Goal: Task Accomplishment & Management: Manage account settings

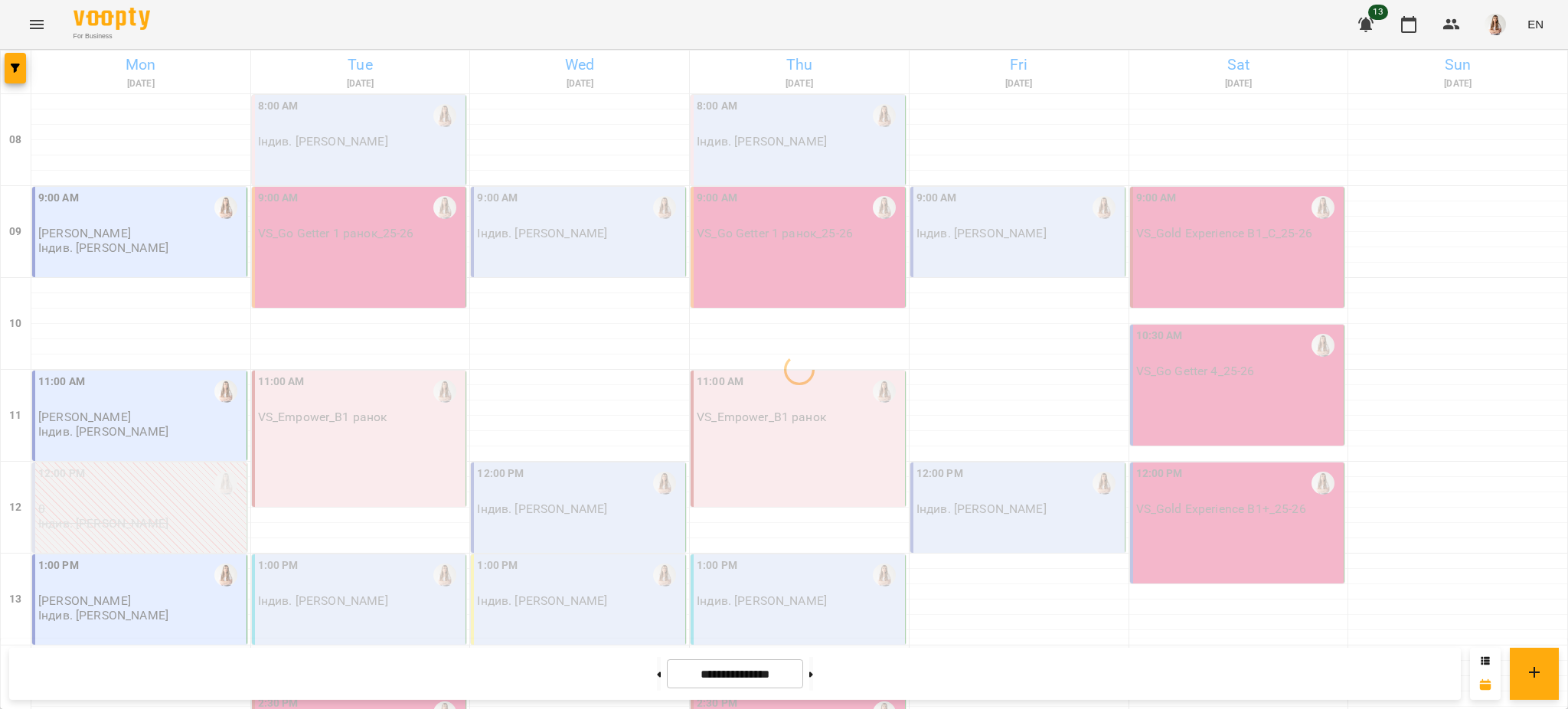
scroll to position [510, 0]
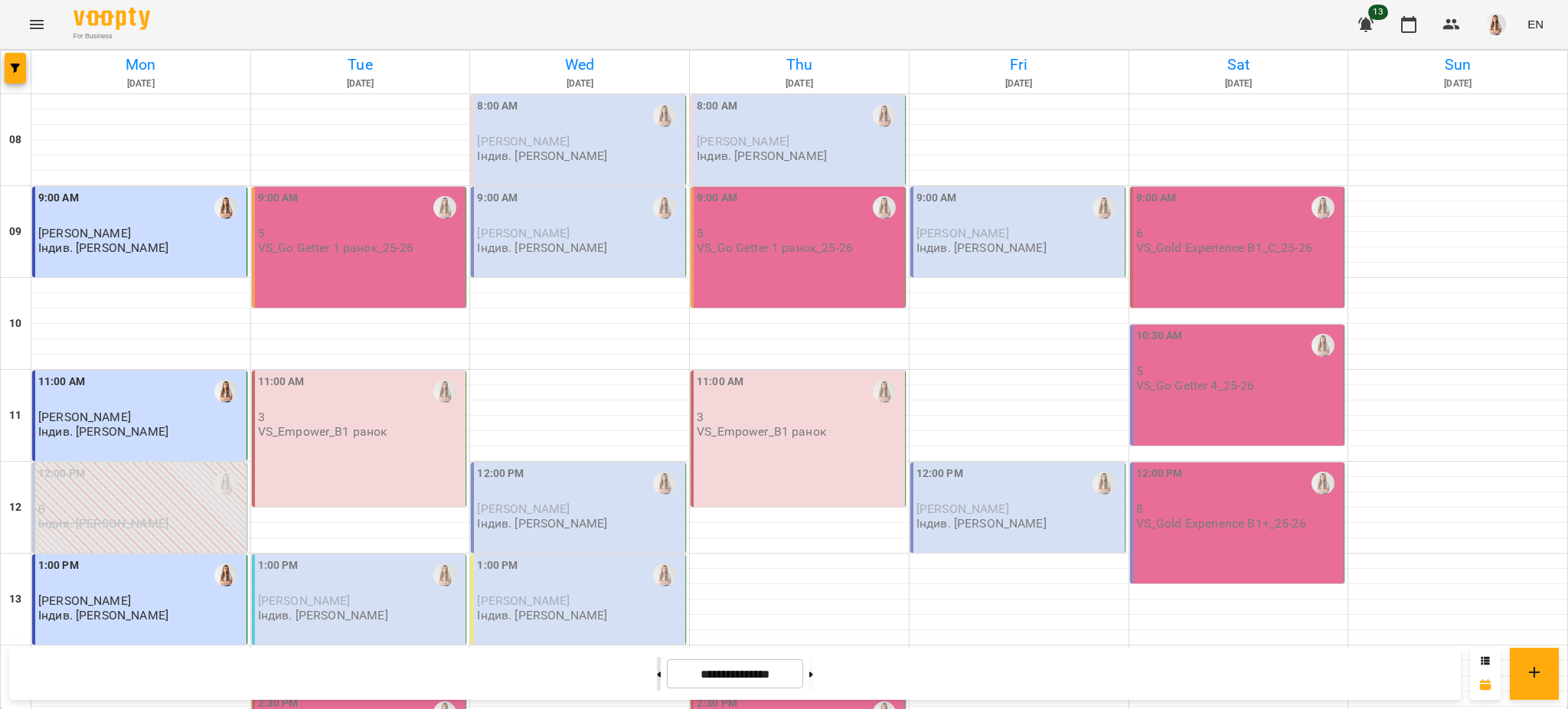
click at [657, 680] on button at bounding box center [658, 673] width 4 height 33
type input "**********"
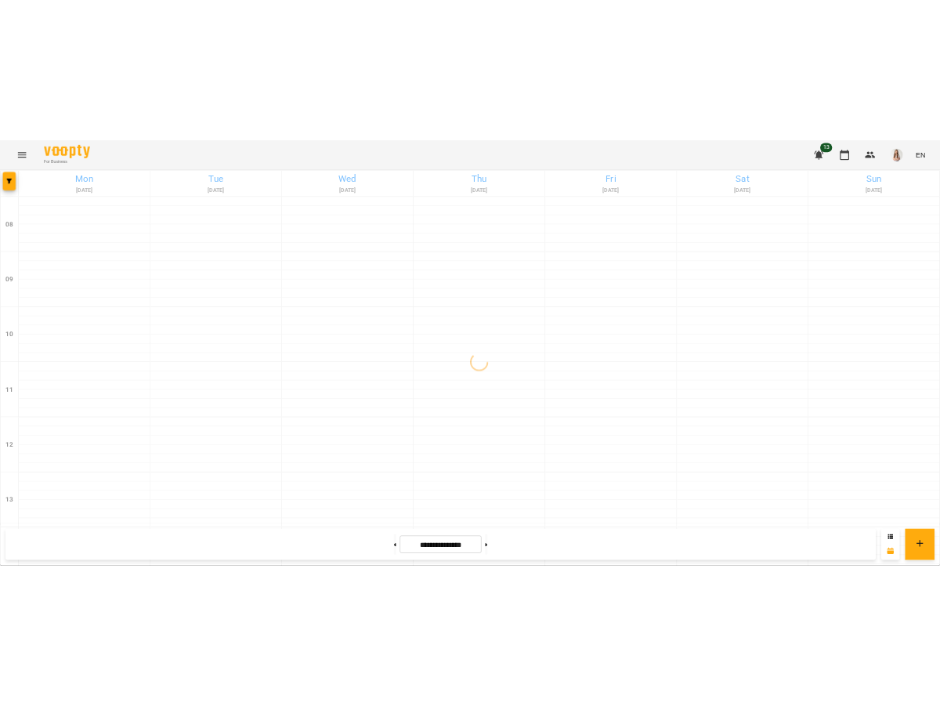
scroll to position [663, 0]
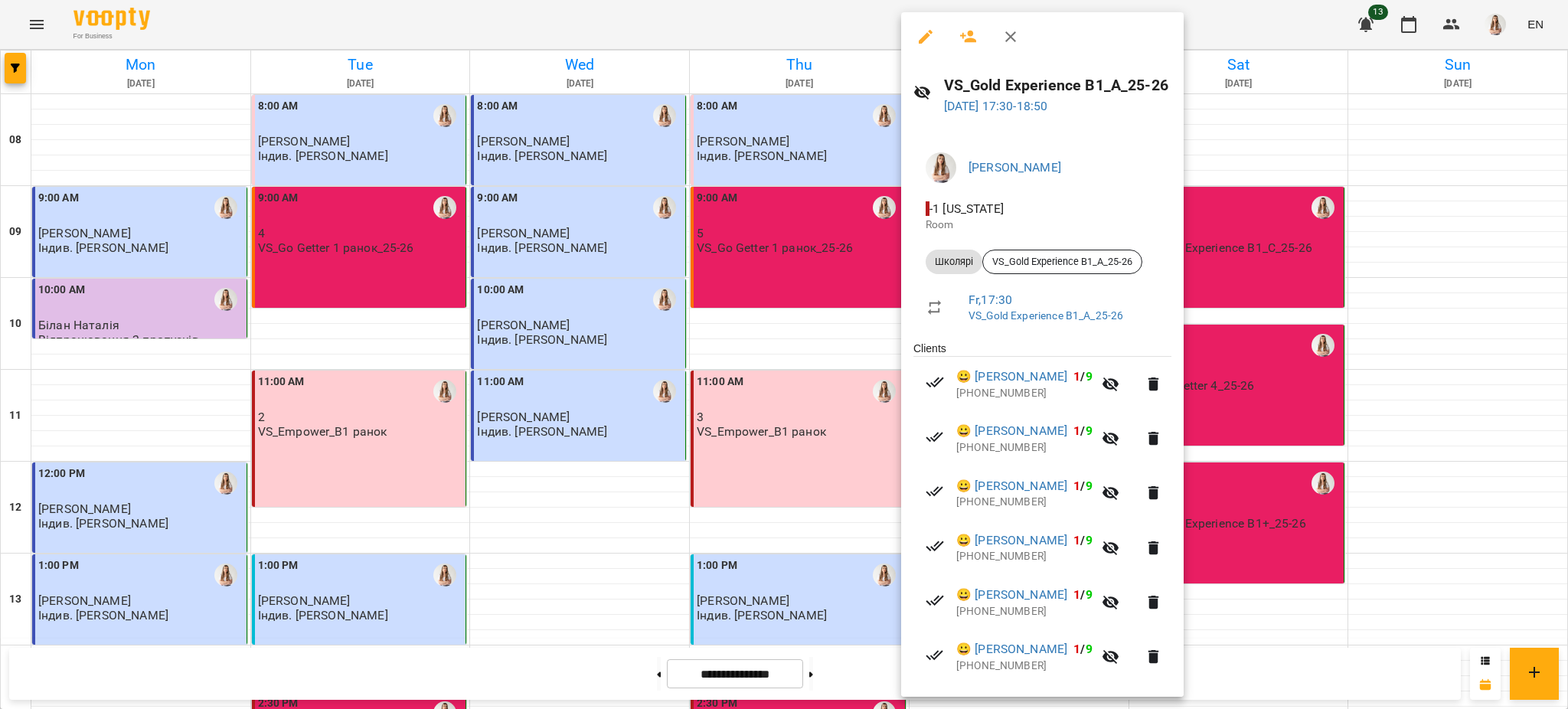
click at [917, 36] on icon "button" at bounding box center [925, 36] width 19 height 19
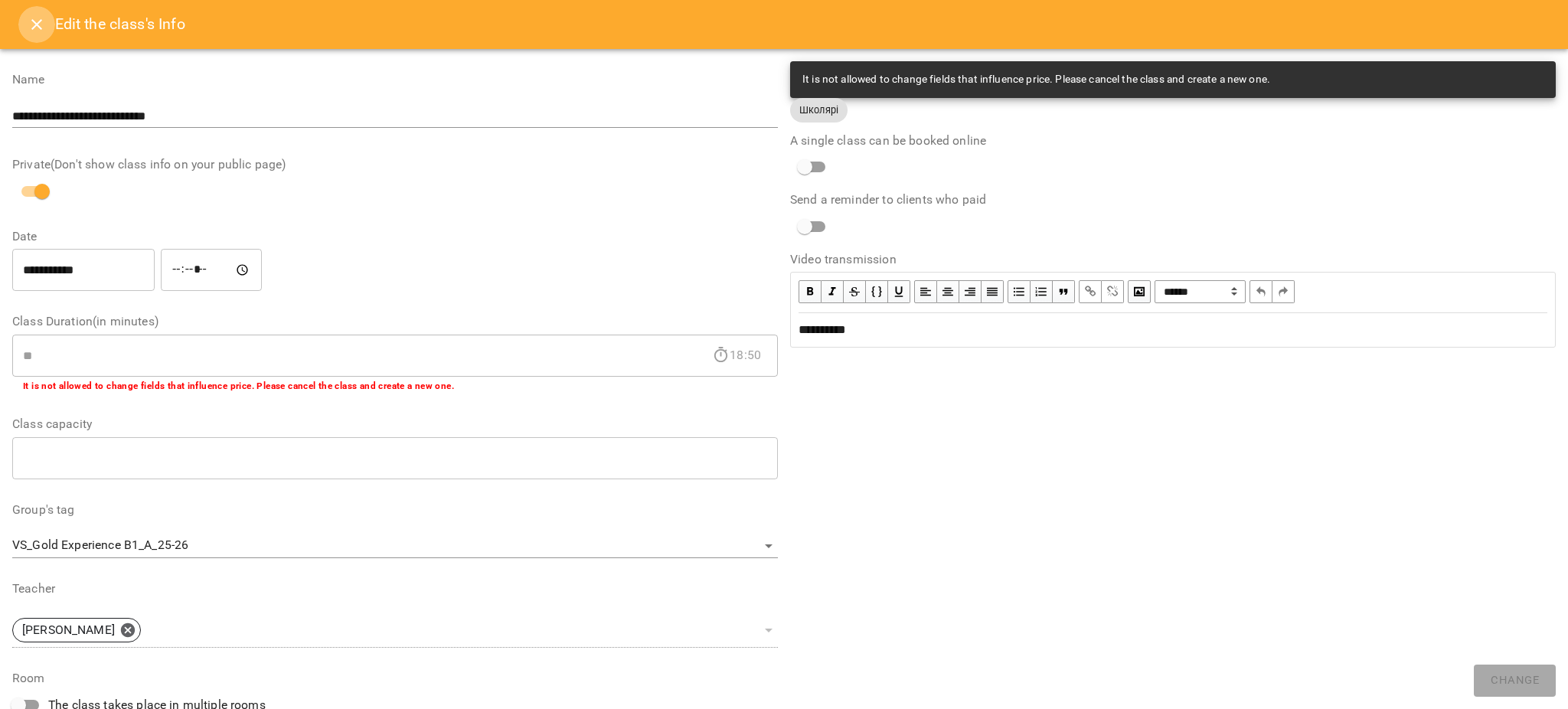
click at [32, 14] on button "Close" at bounding box center [37, 24] width 37 height 37
click at [32, 16] on icon "Menu" at bounding box center [36, 24] width 19 height 19
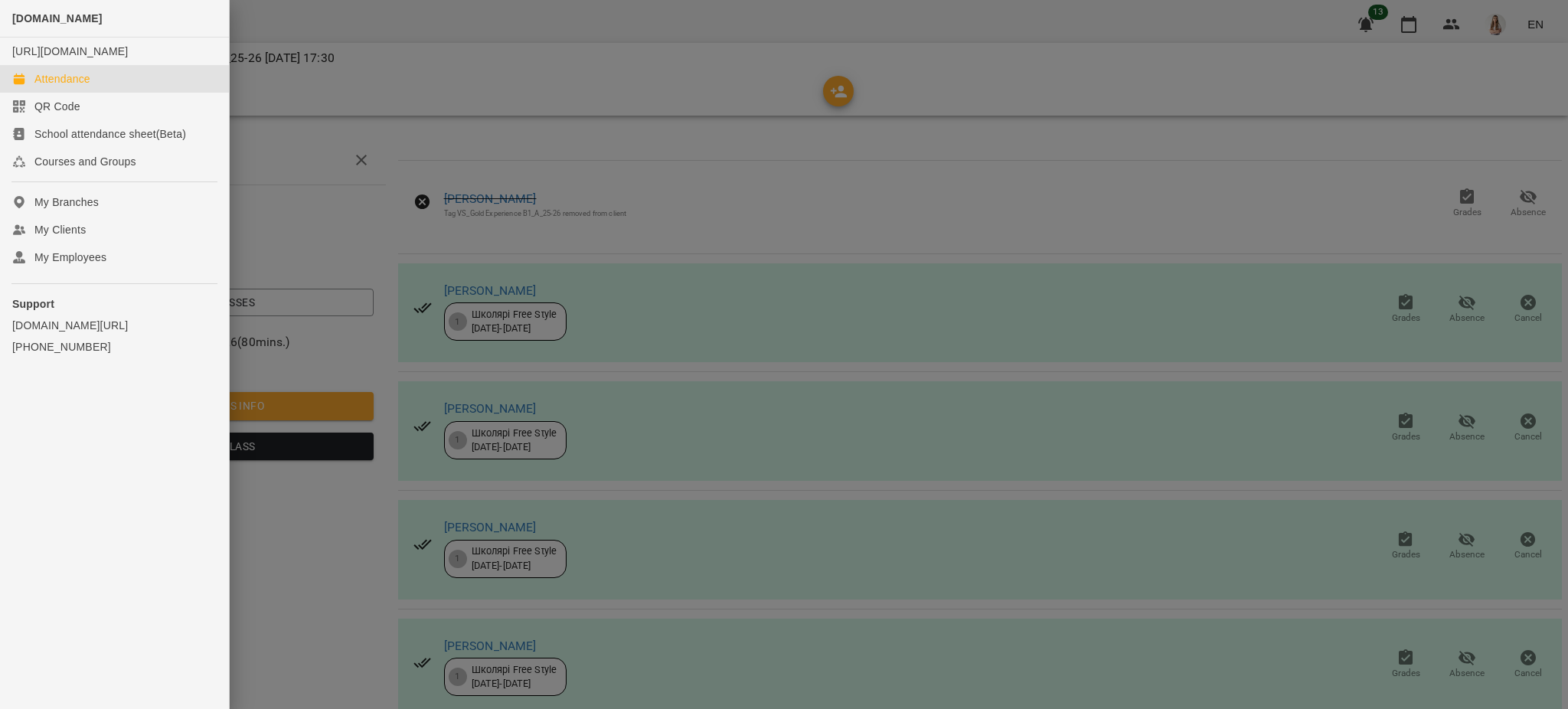
click at [45, 87] on div "Attendance" at bounding box center [62, 79] width 56 height 16
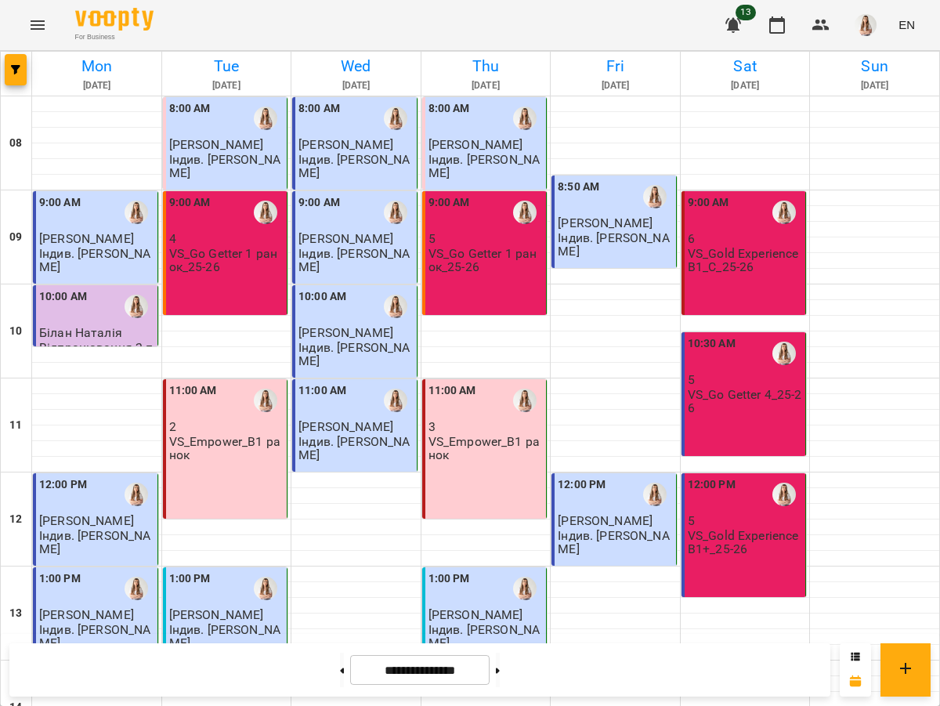
scroll to position [370, 0]
click at [498, 675] on div at bounding box center [498, 670] width 16 height 34
click at [499, 675] on div at bounding box center [498, 670] width 16 height 34
click at [500, 670] on icon at bounding box center [498, 671] width 4 height 6
type input "**********"
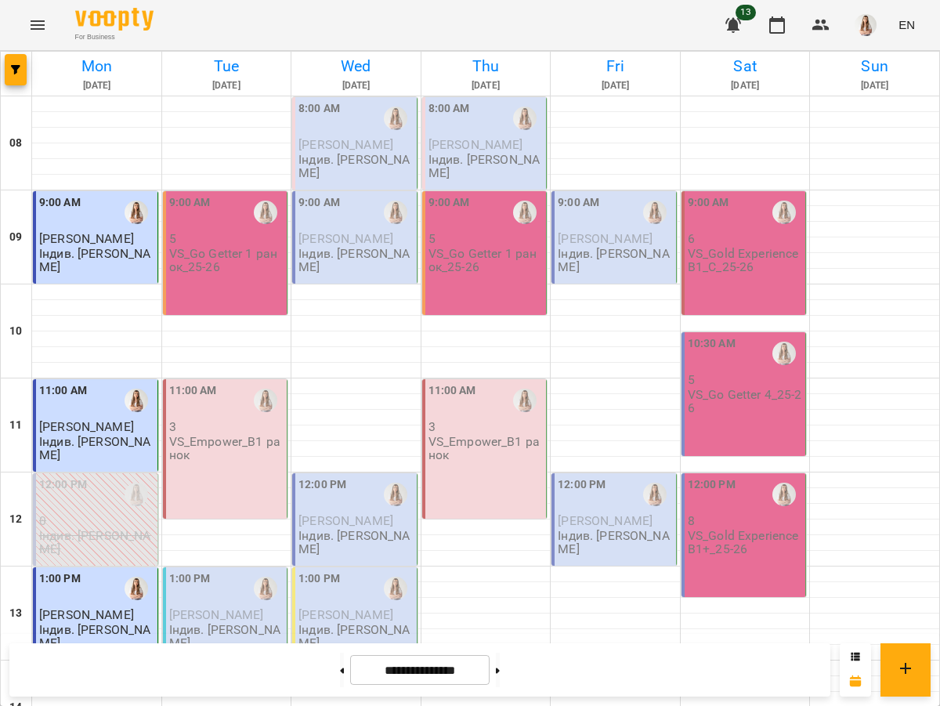
scroll to position [683, 0]
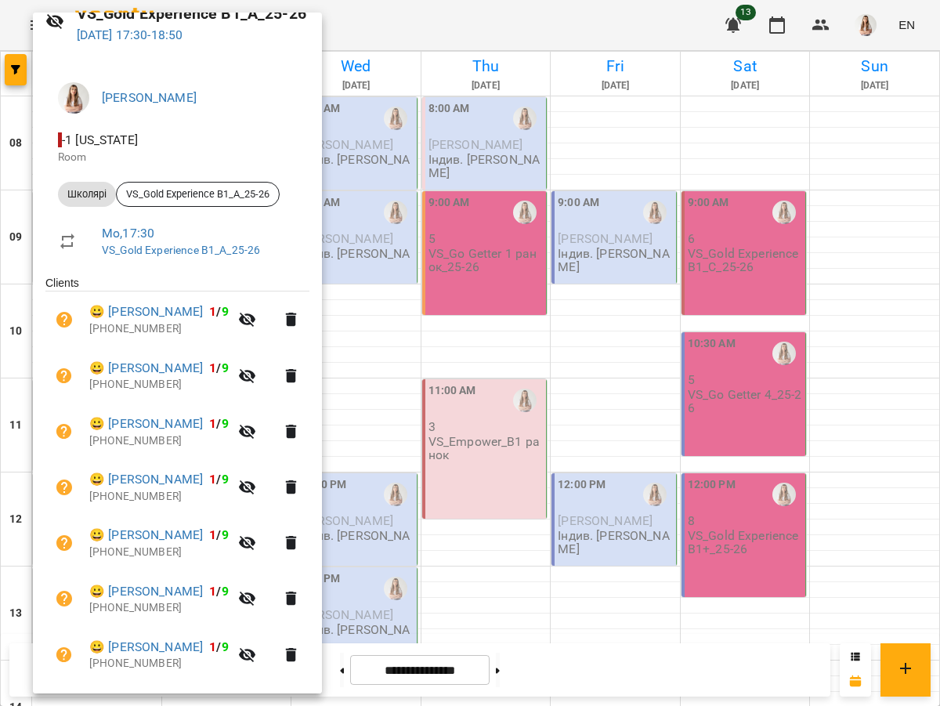
scroll to position [0, 0]
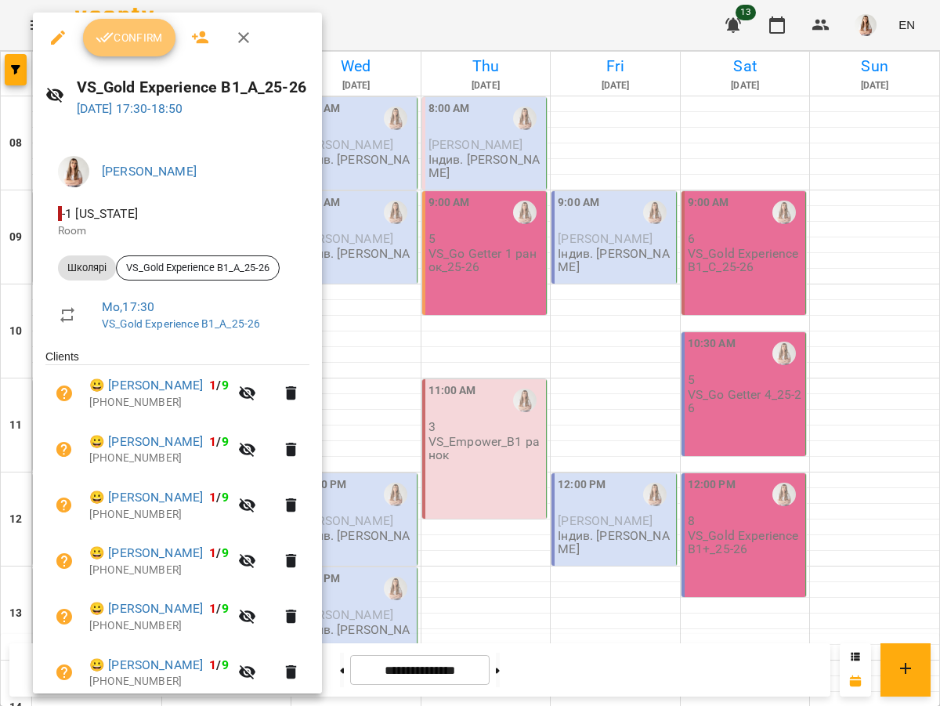
click at [133, 52] on button "Confirm" at bounding box center [129, 38] width 92 height 38
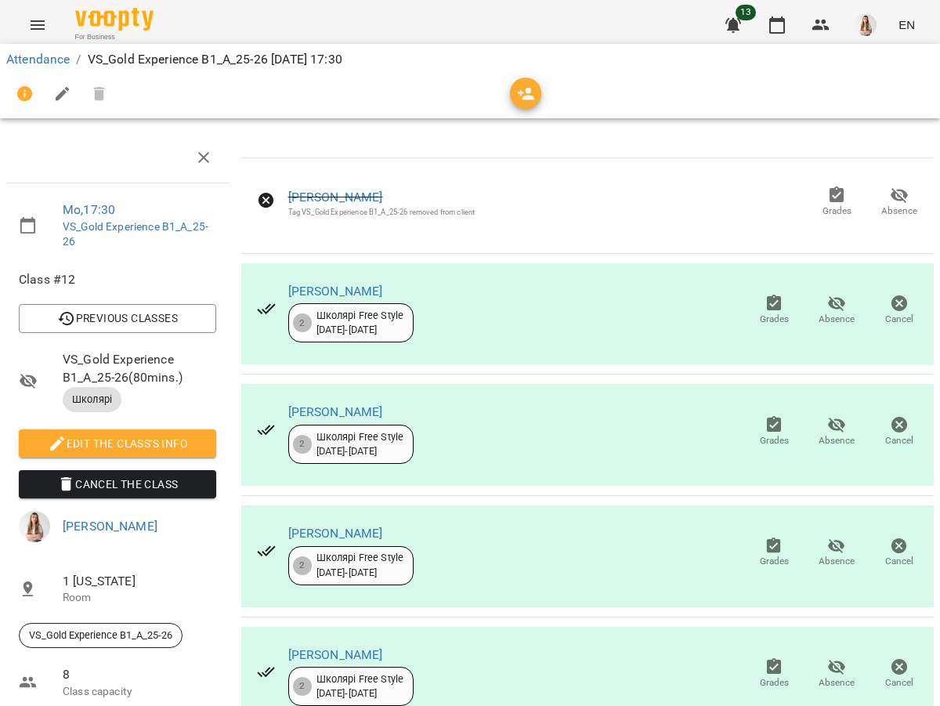
scroll to position [326, 0]
click at [834, 657] on span "Absence" at bounding box center [837, 672] width 44 height 31
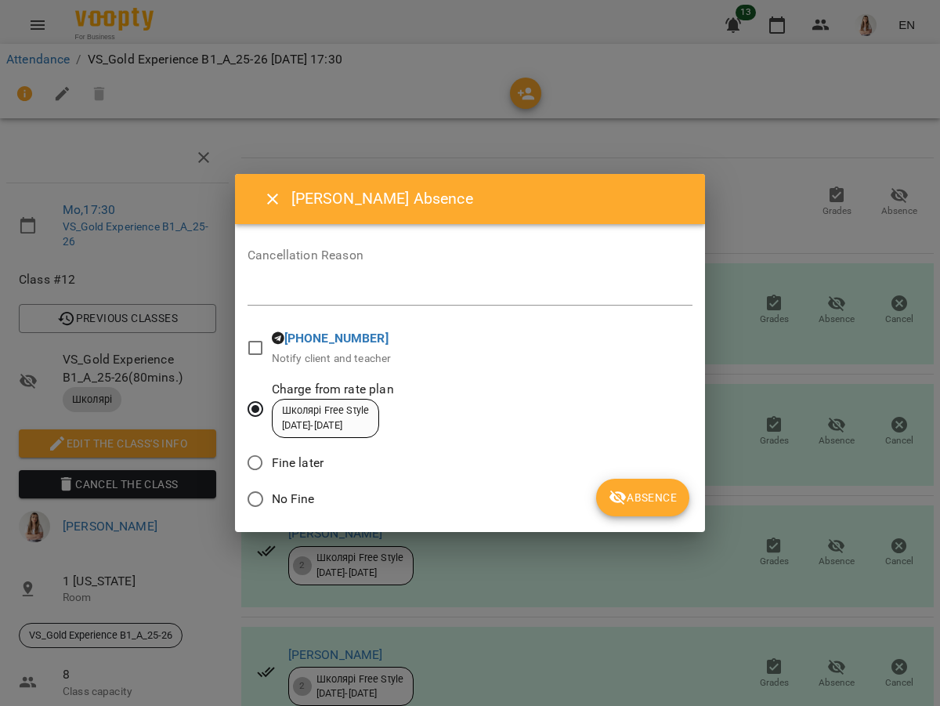
click at [641, 488] on span "Absence" at bounding box center [643, 497] width 68 height 19
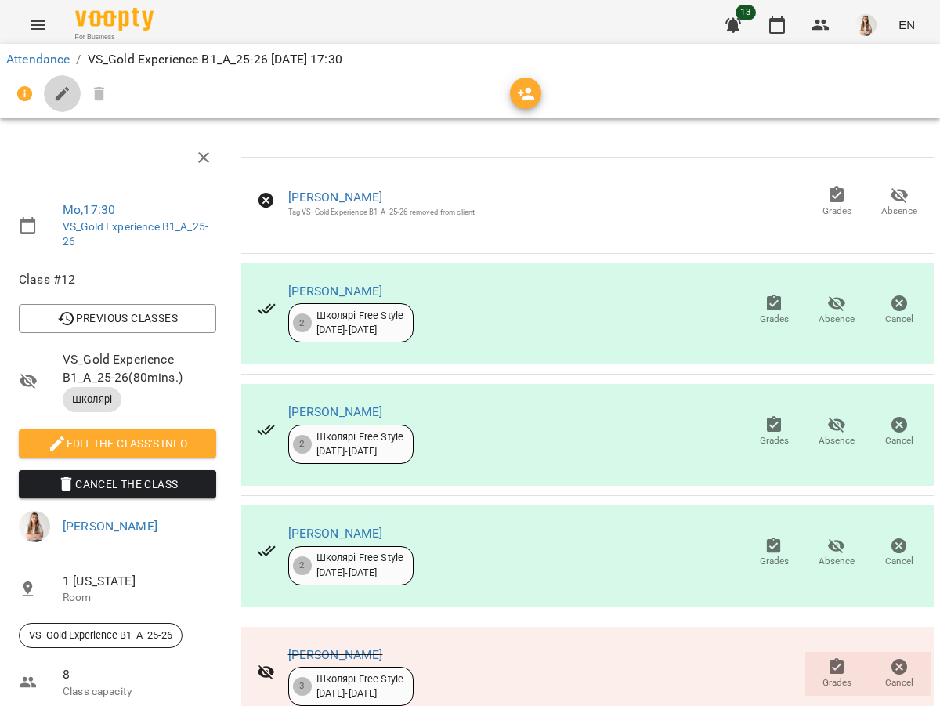
click at [61, 89] on icon "button" at bounding box center [62, 94] width 19 height 19
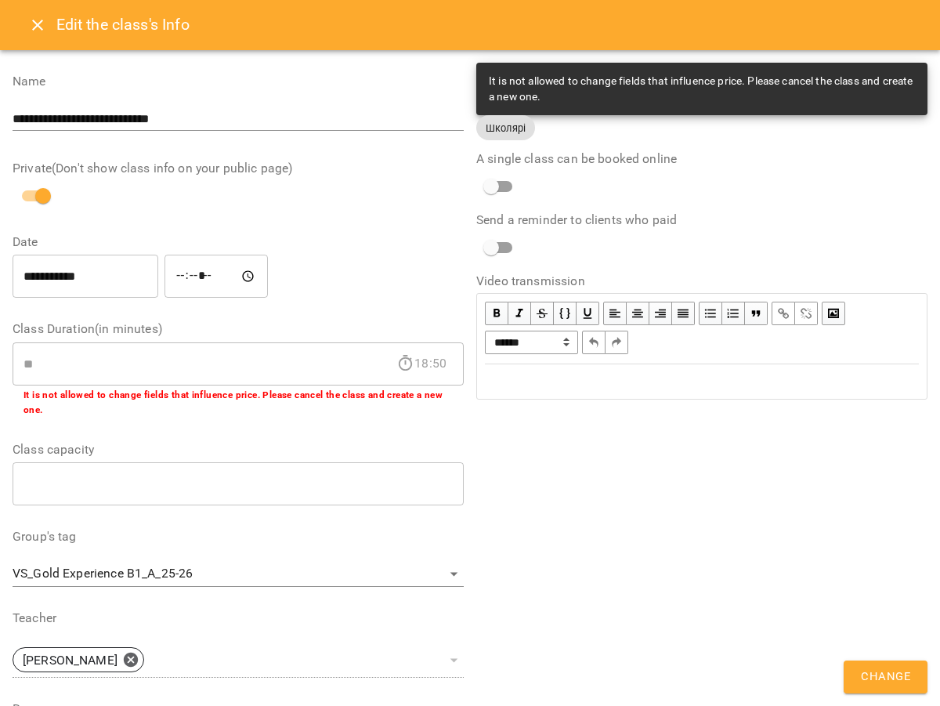
click at [527, 398] on div "Edit text" at bounding box center [702, 381] width 448 height 33
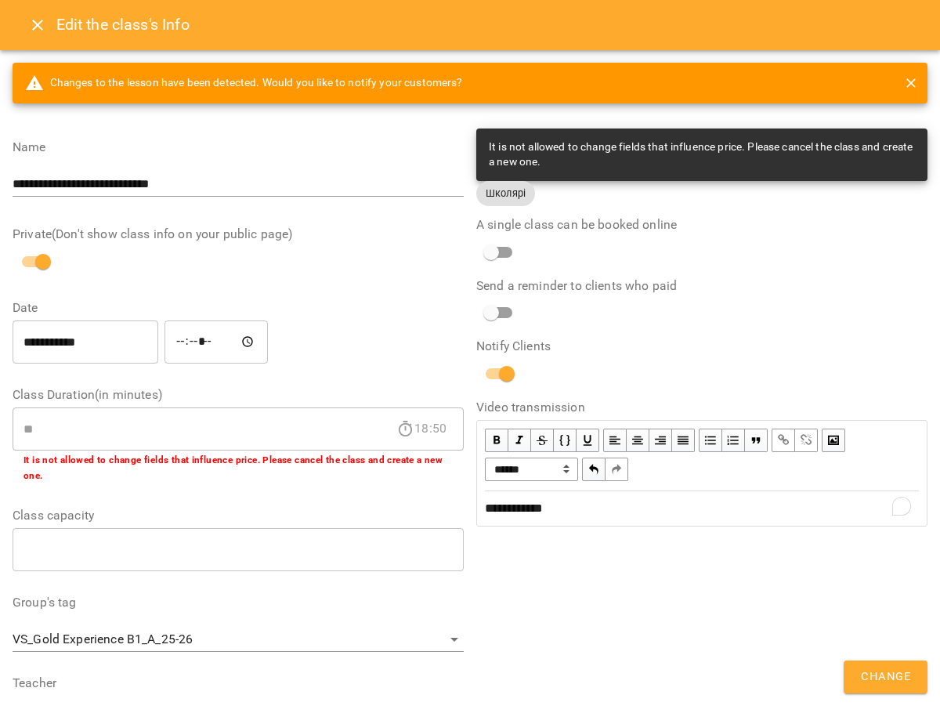
click at [872, 671] on span "Change" at bounding box center [885, 677] width 49 height 20
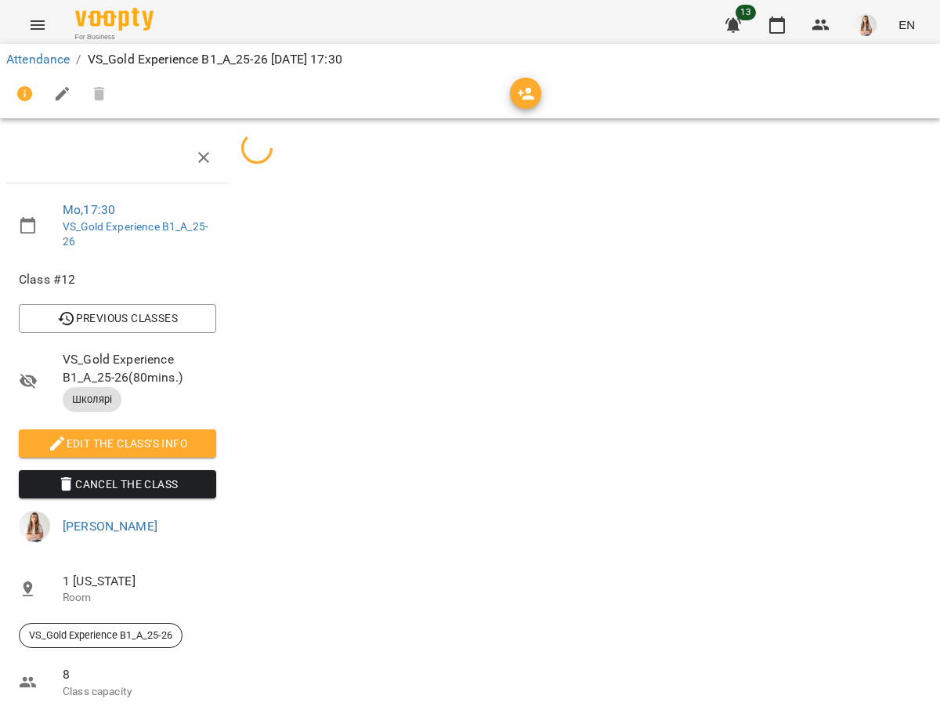
scroll to position [150, 0]
click at [32, 31] on icon "Menu" at bounding box center [37, 25] width 19 height 19
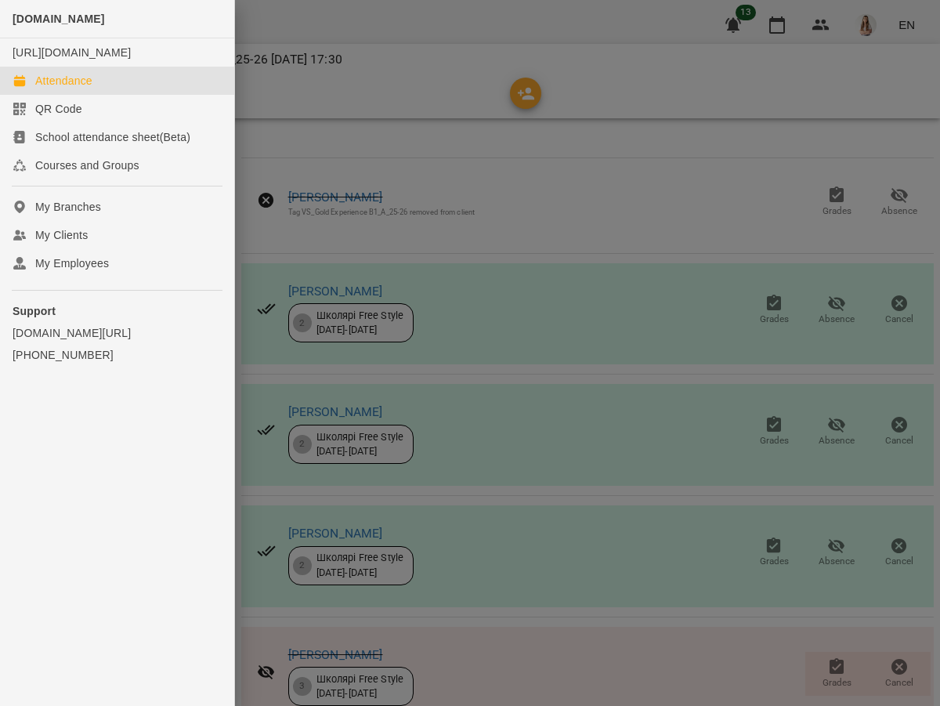
click at [67, 89] on div "Attendance" at bounding box center [63, 81] width 57 height 16
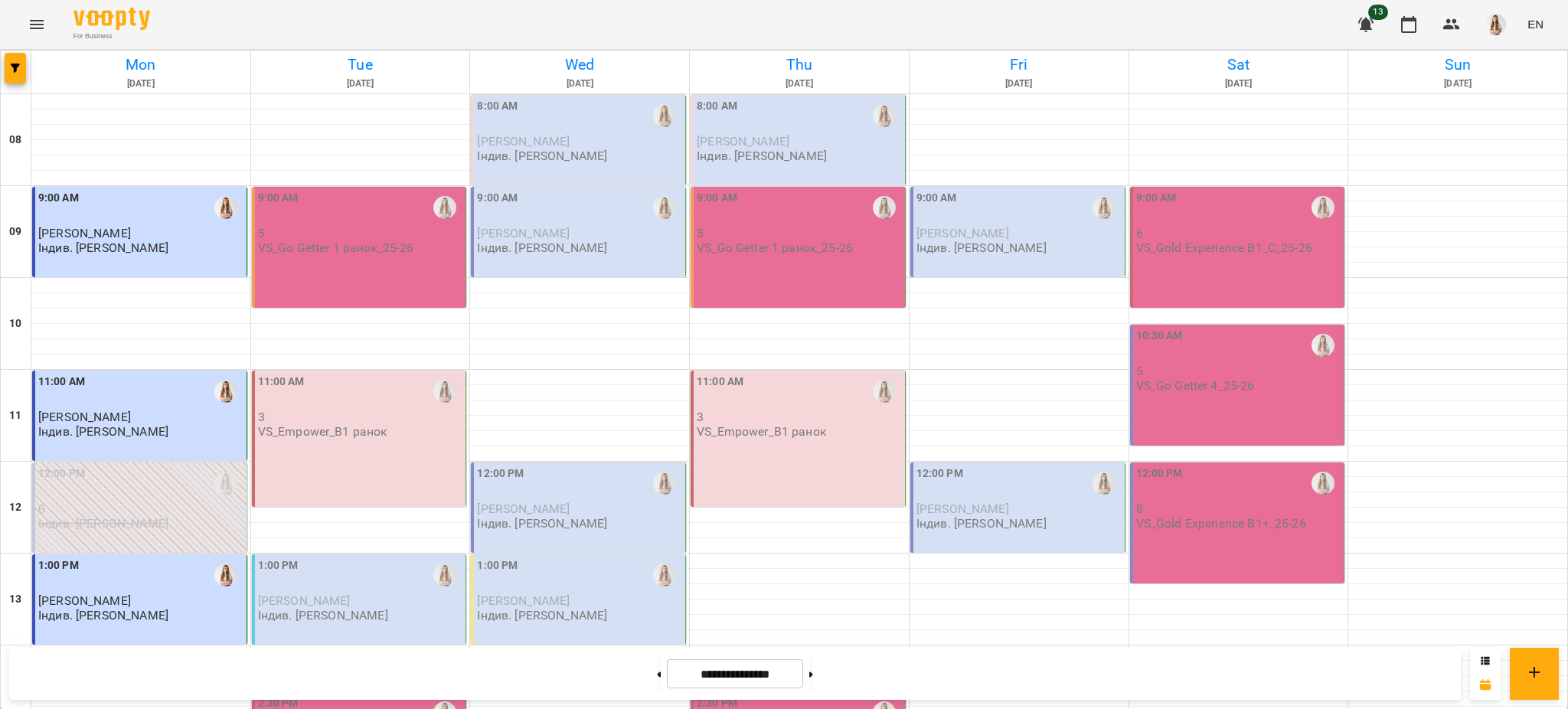
scroll to position [647, 0]
click at [34, 24] on icon "Menu" at bounding box center [37, 23] width 14 height 9
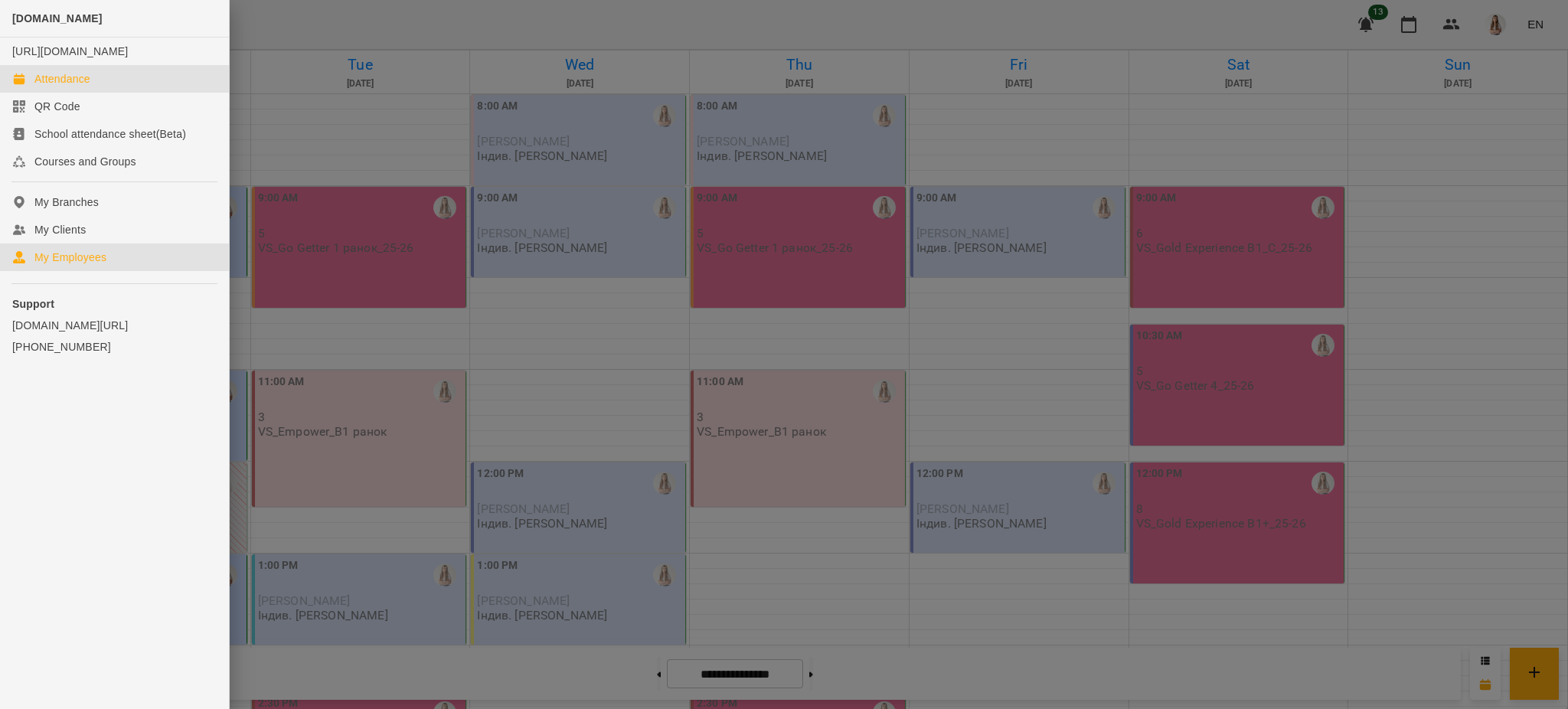
click at [83, 265] on div "My Employees" at bounding box center [70, 257] width 72 height 16
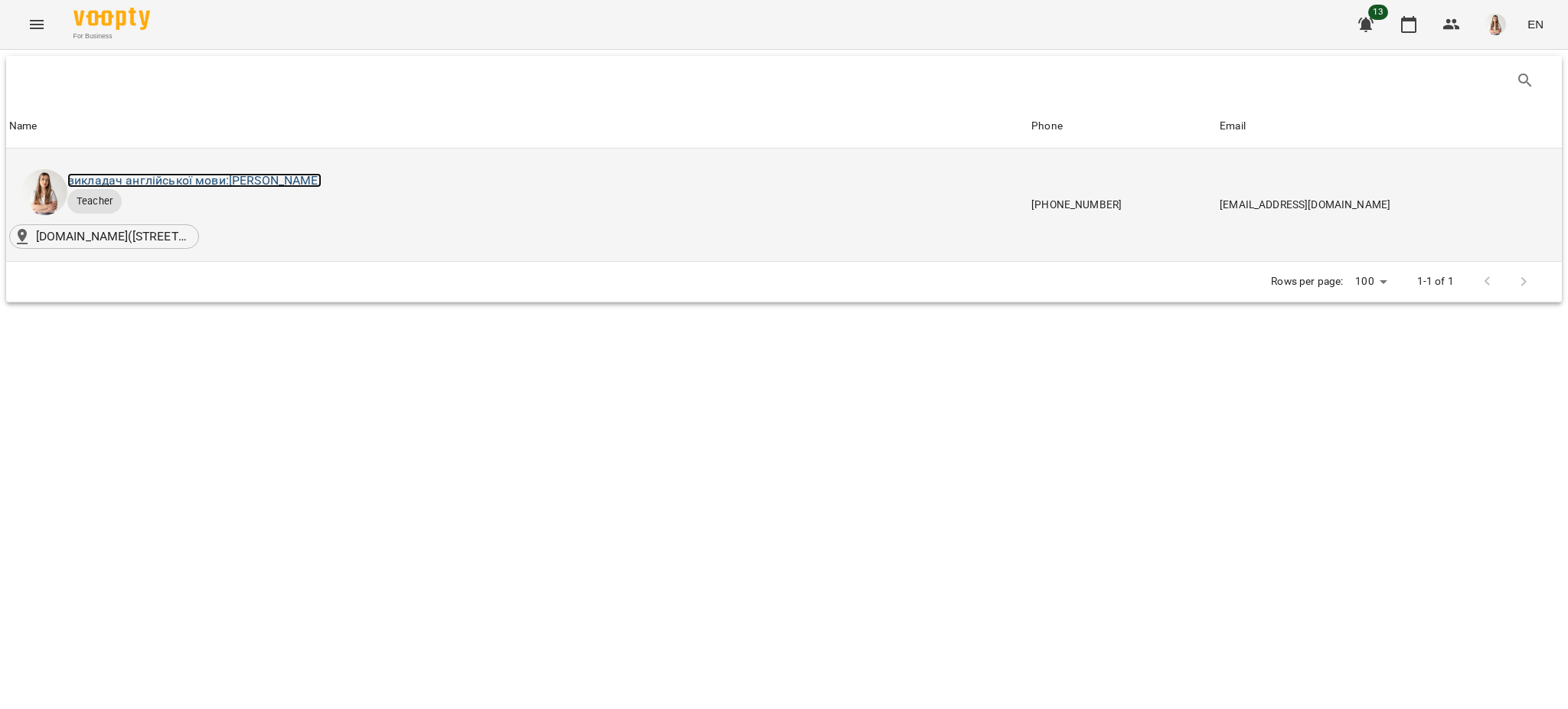
click at [148, 175] on link "викладач англійської мови: [PERSON_NAME]" at bounding box center [194, 180] width 254 height 15
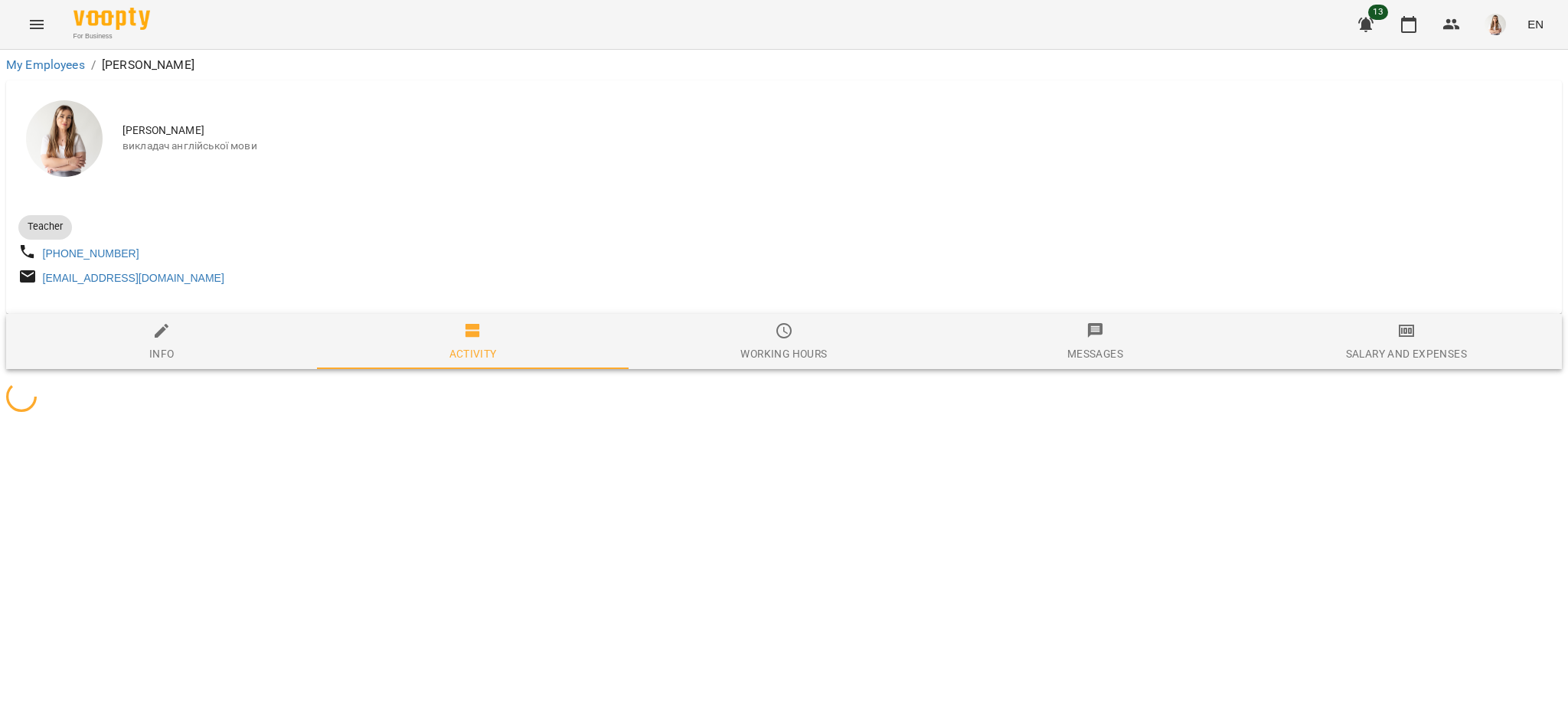
click at [1395, 362] on div "Salary and Expenses" at bounding box center [1406, 354] width 121 height 19
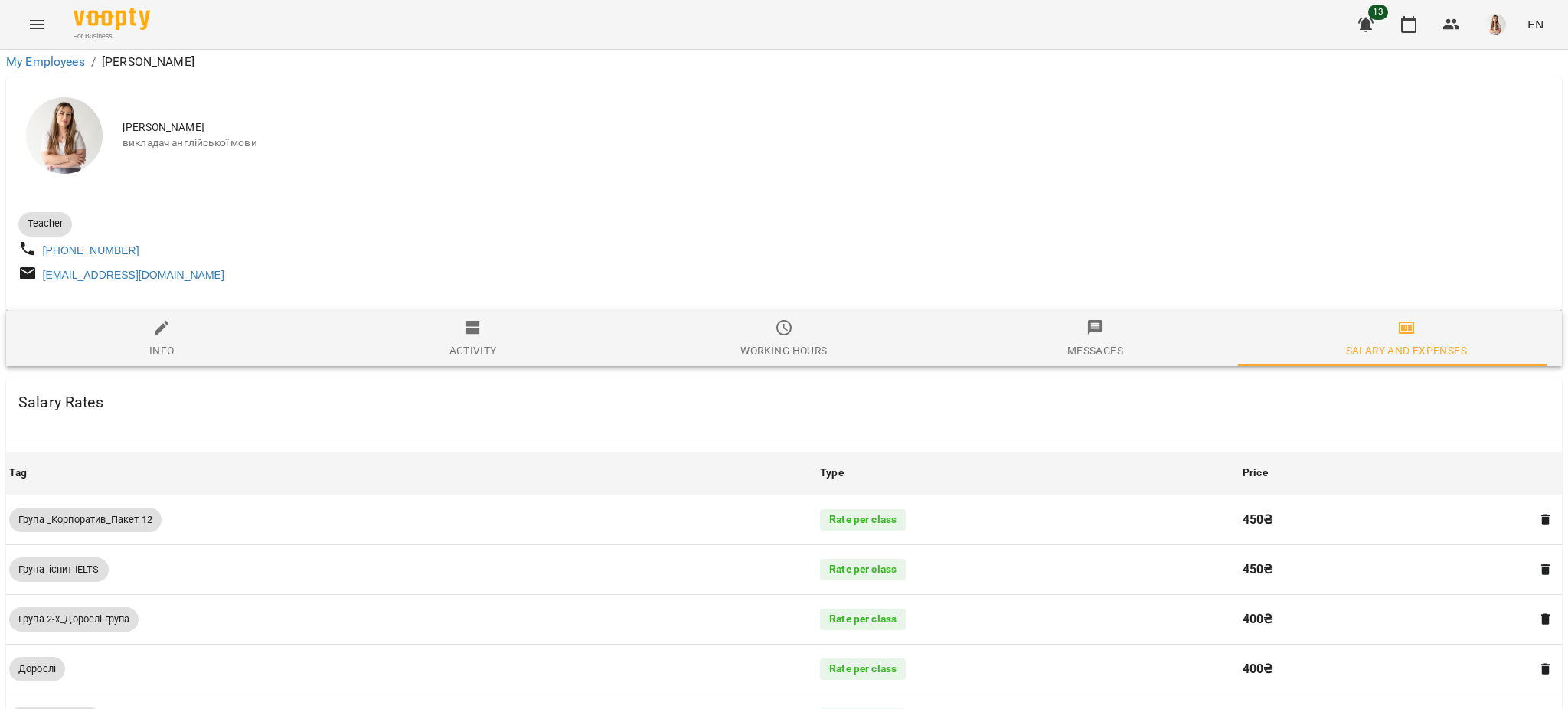
scroll to position [999, 0]
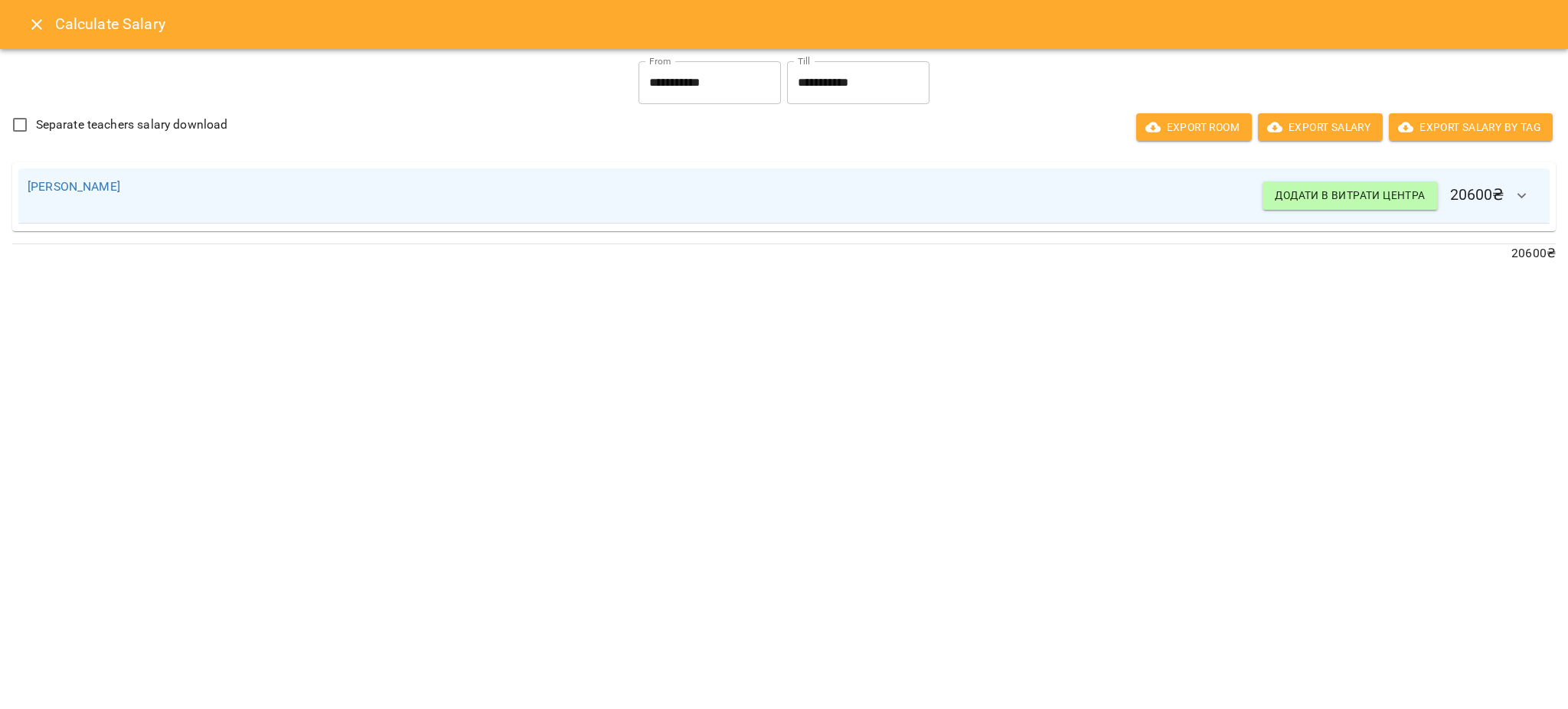
click at [48, 13] on button "Close" at bounding box center [37, 24] width 37 height 37
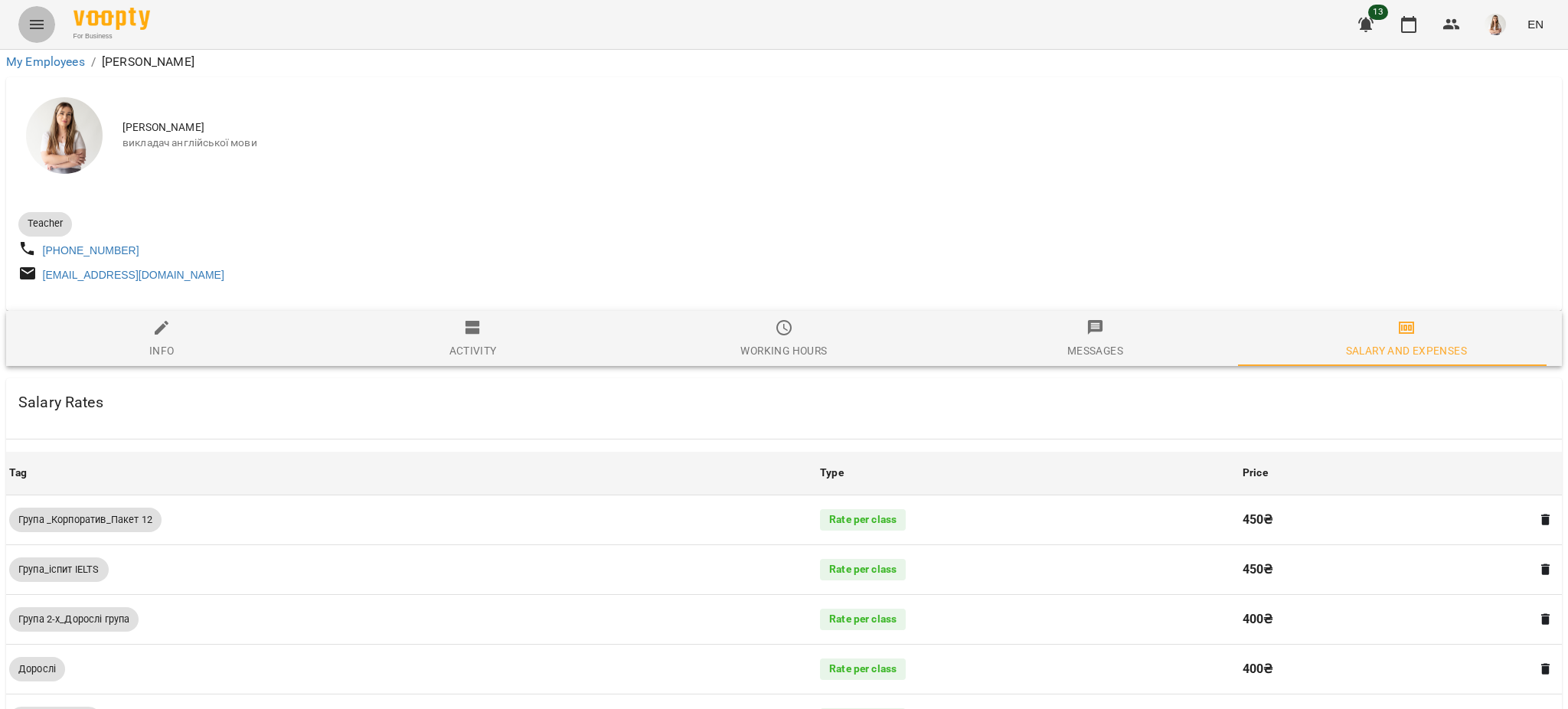
click at [48, 13] on button "Menu" at bounding box center [37, 24] width 37 height 37
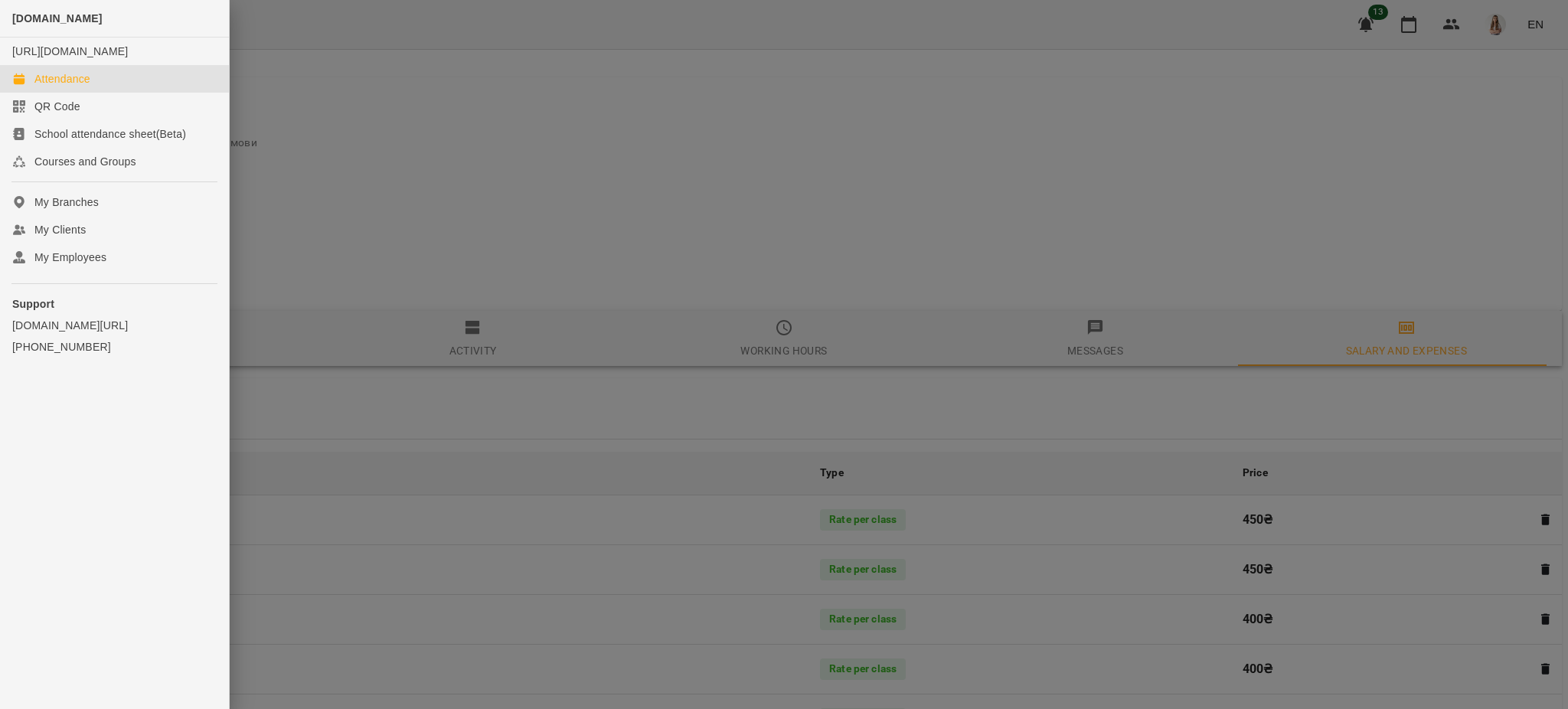
click at [46, 87] on div "Attendance" at bounding box center [62, 79] width 56 height 16
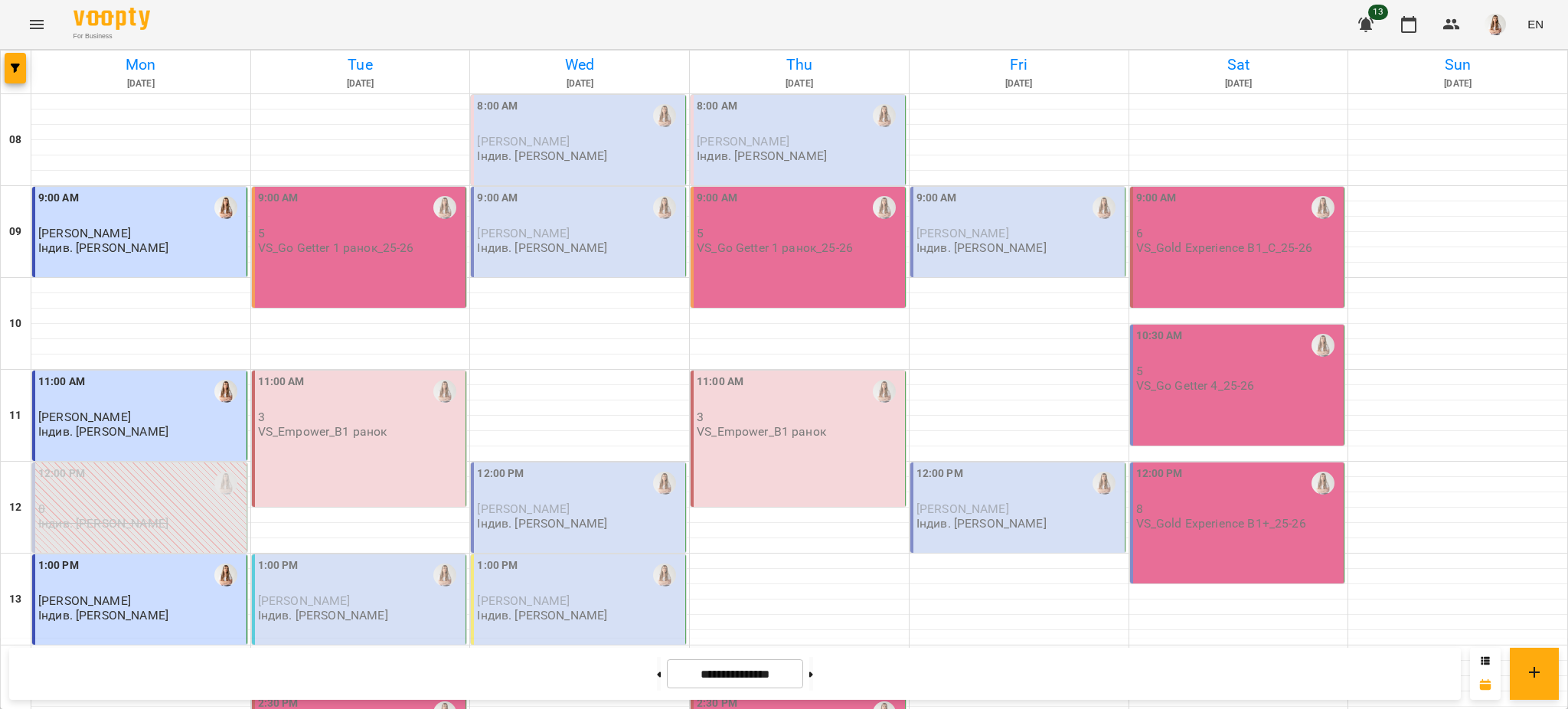
scroll to position [647, 0]
